Goal: Browse casually: Explore the website without a specific task or goal

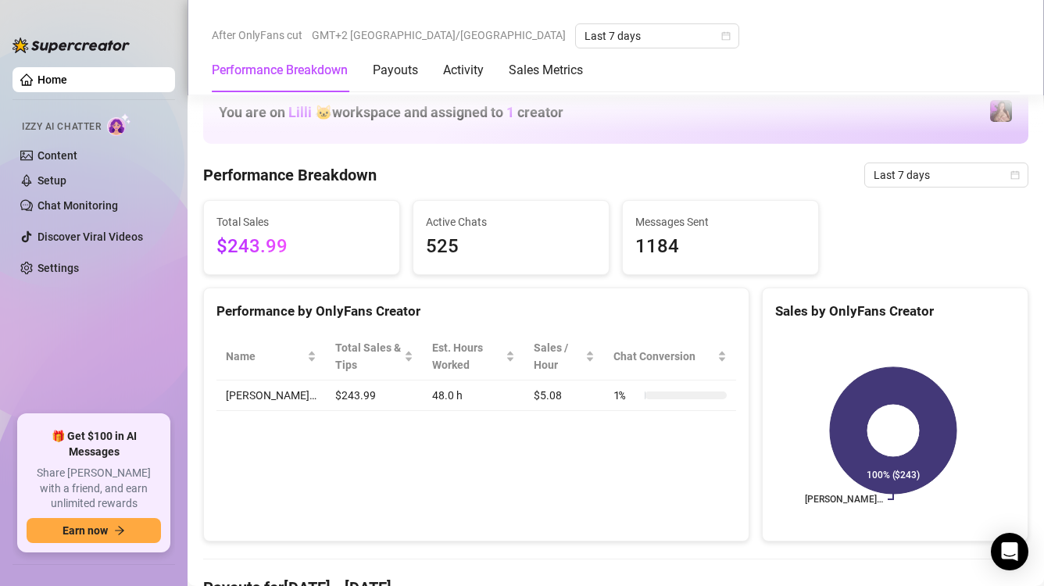
scroll to position [938, 0]
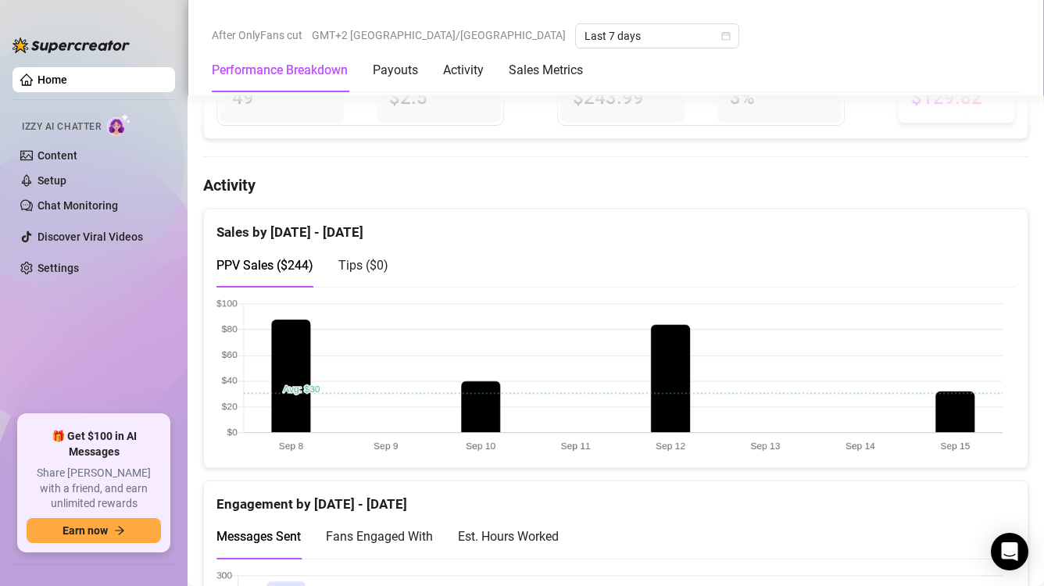
scroll to position [704, 0]
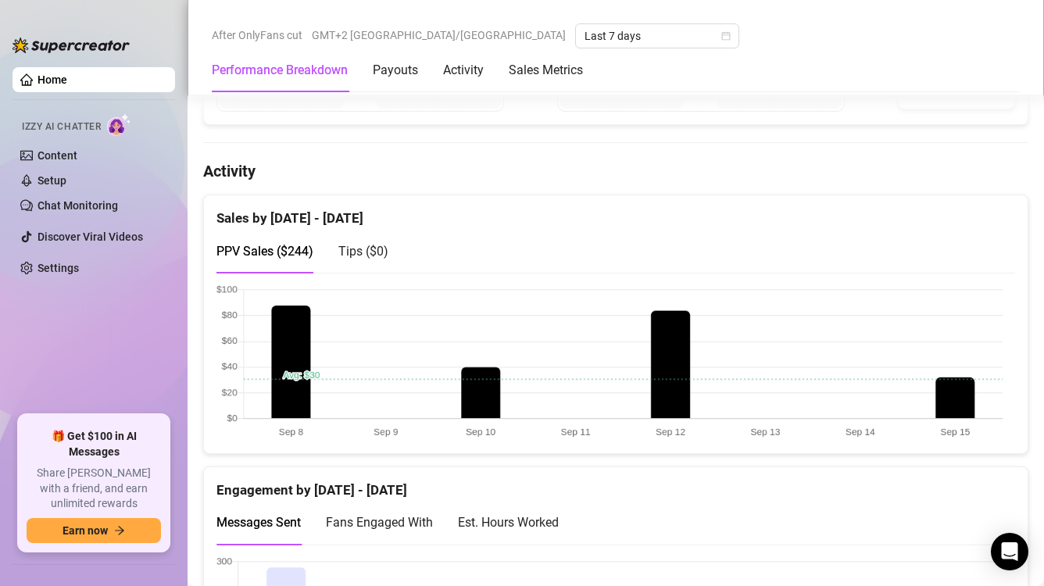
click at [972, 392] on canvas at bounding box center [610, 363] width 786 height 156
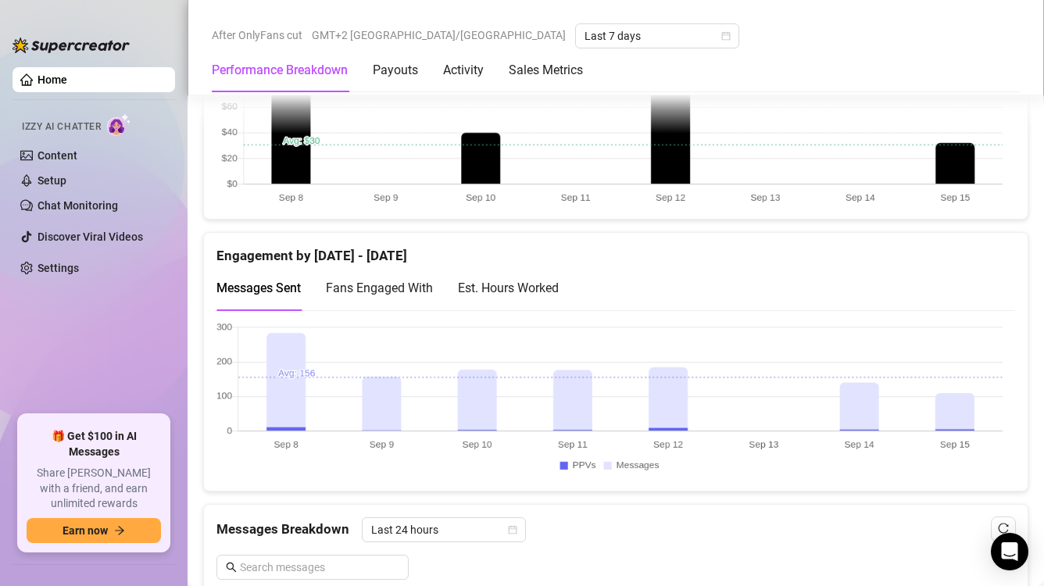
click at [950, 435] on canvas at bounding box center [610, 400] width 786 height 156
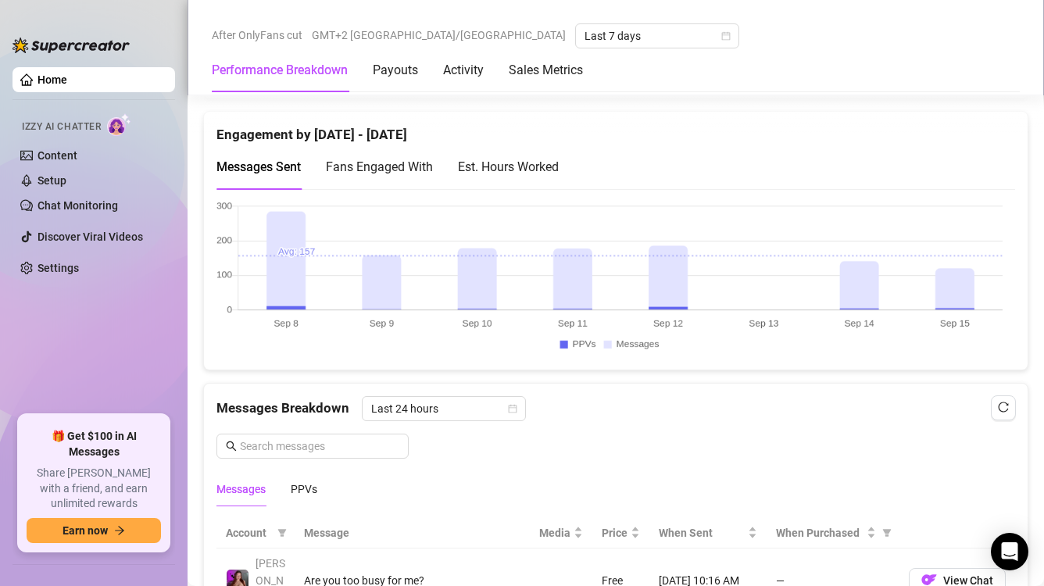
scroll to position [1094, 0]
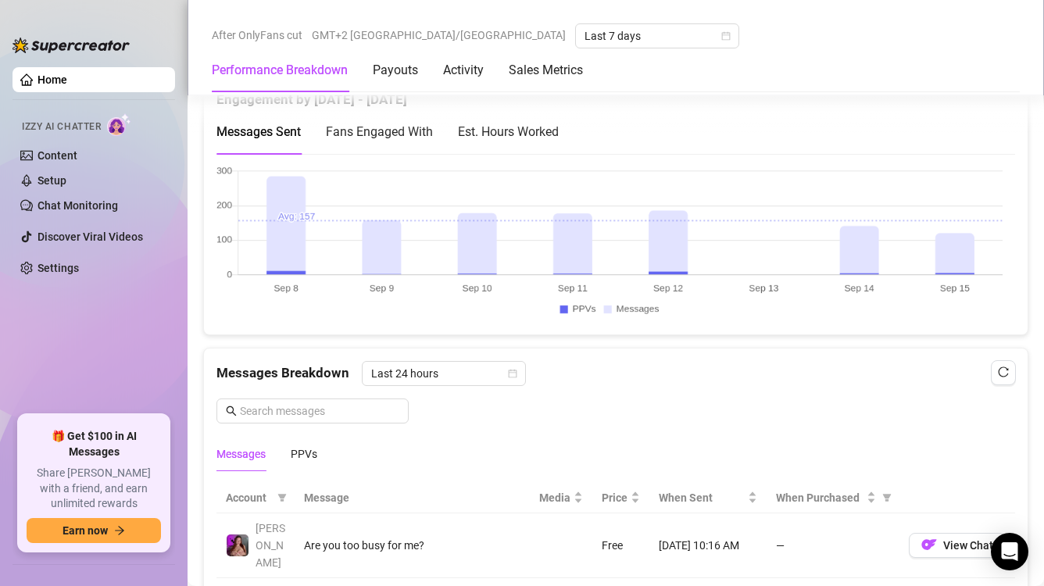
click at [954, 246] on canvas at bounding box center [610, 244] width 786 height 156
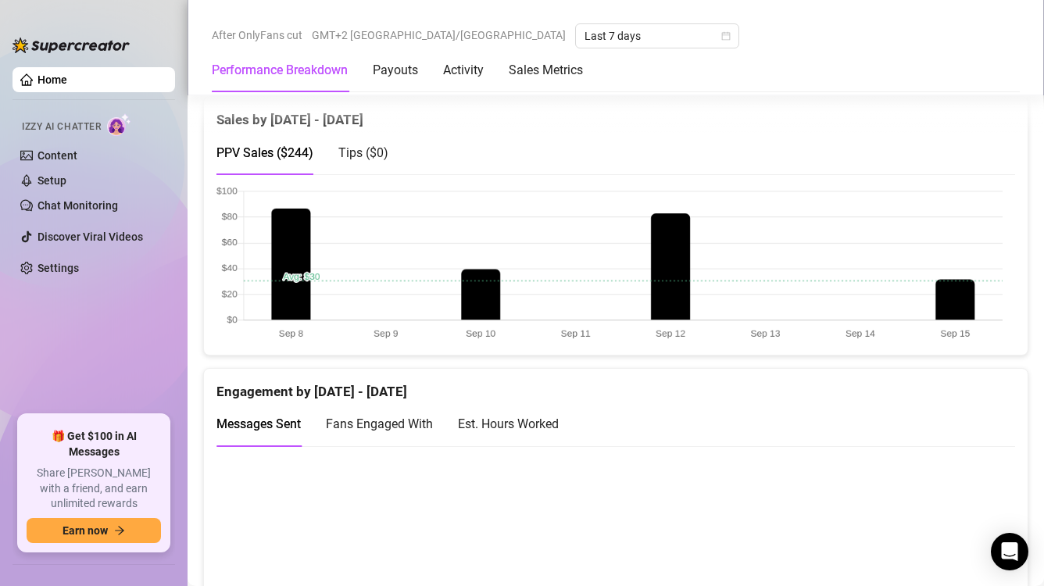
scroll to position [860, 0]
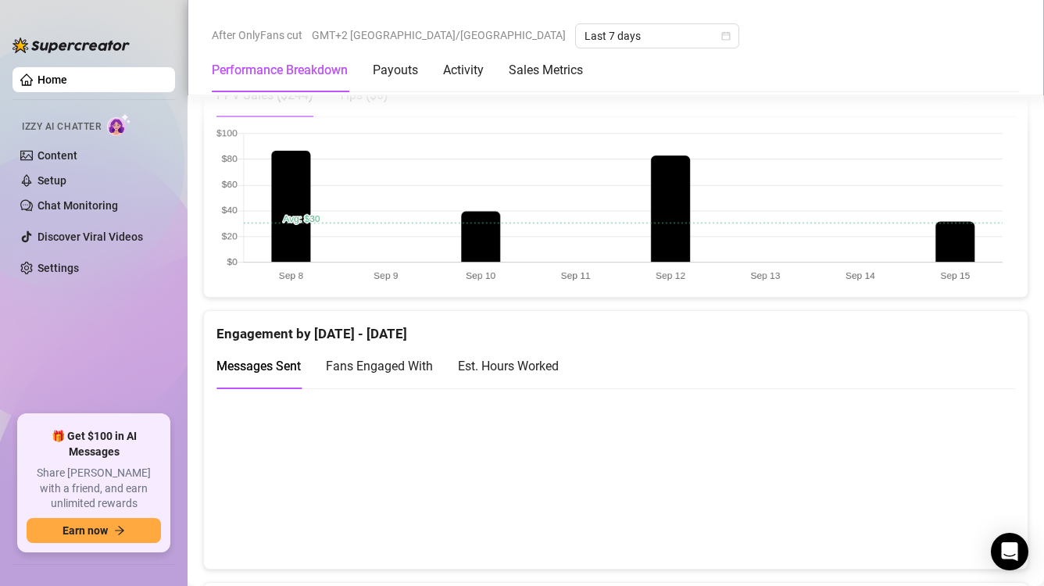
click at [956, 231] on canvas at bounding box center [610, 206] width 786 height 156
click at [964, 482] on canvas at bounding box center [610, 478] width 786 height 156
